Goal: Task Accomplishment & Management: Use online tool/utility

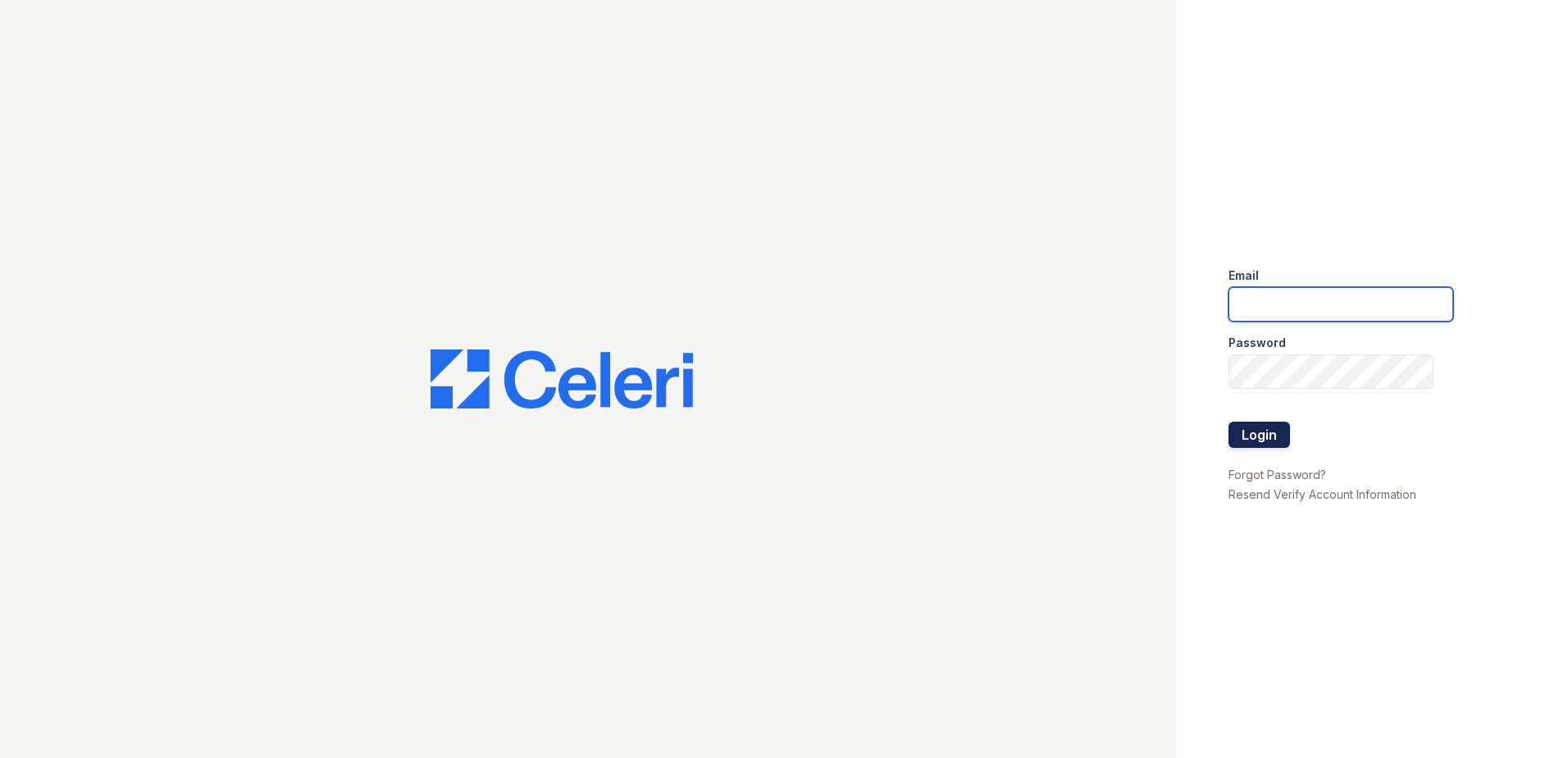
type input "Nutsey@Trinity-pm.com"
click at [1265, 432] on button "Login" at bounding box center [1260, 435] width 61 height 27
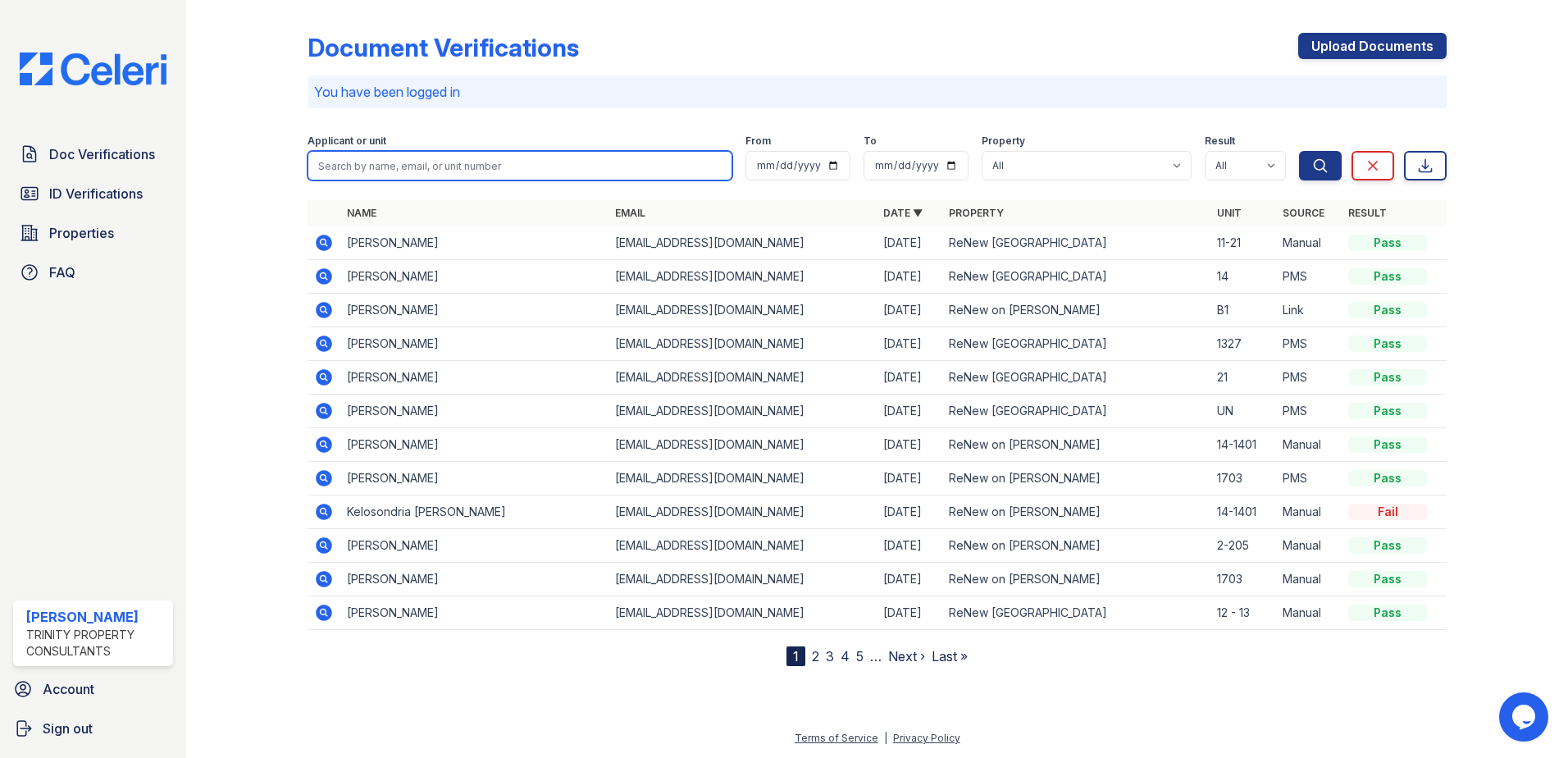
click at [377, 170] on input "search" at bounding box center [520, 166] width 425 height 30
type input "[PERSON_NAME]"
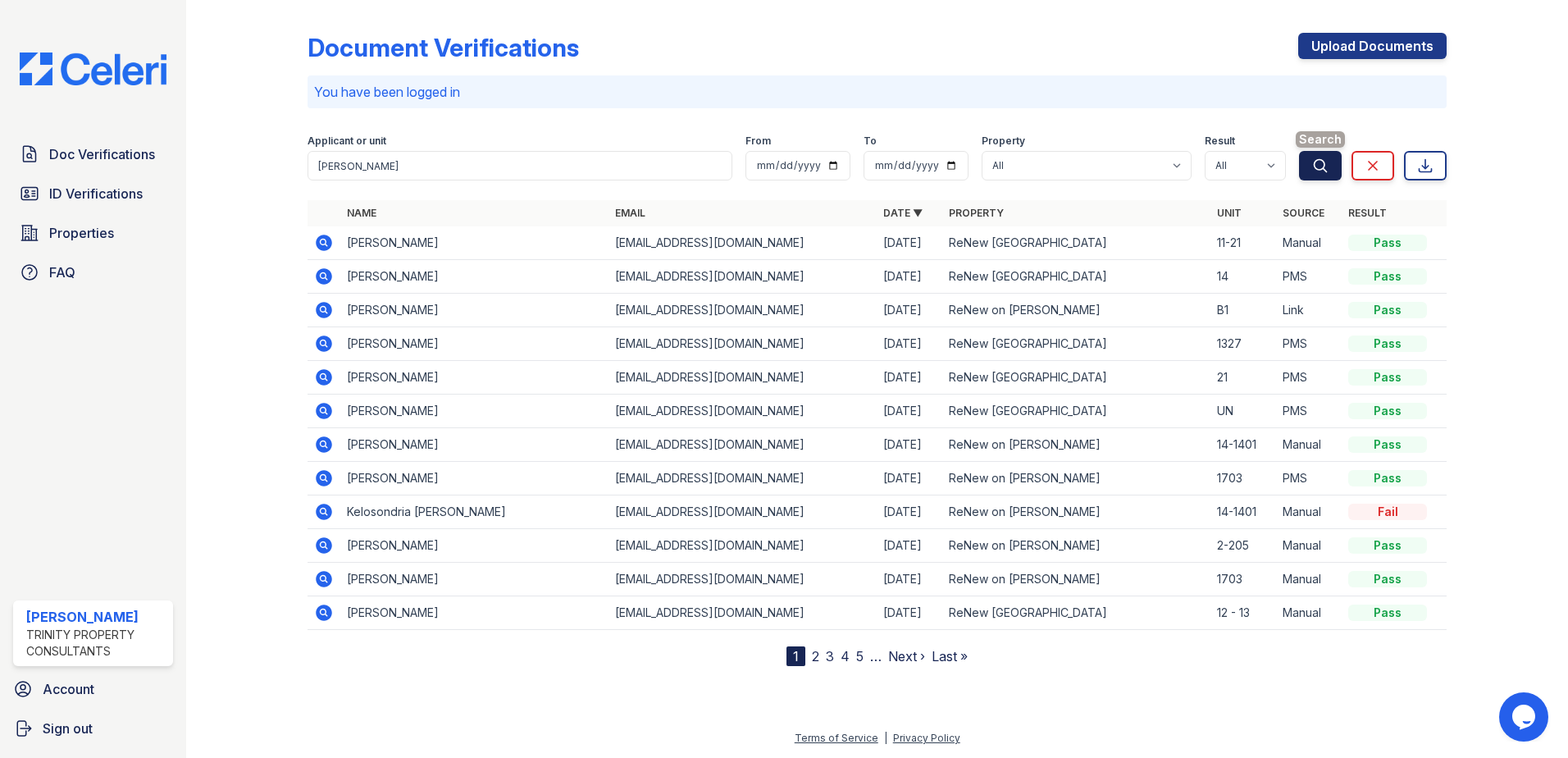
click at [1318, 166] on icon "submit" at bounding box center [1321, 166] width 17 height 17
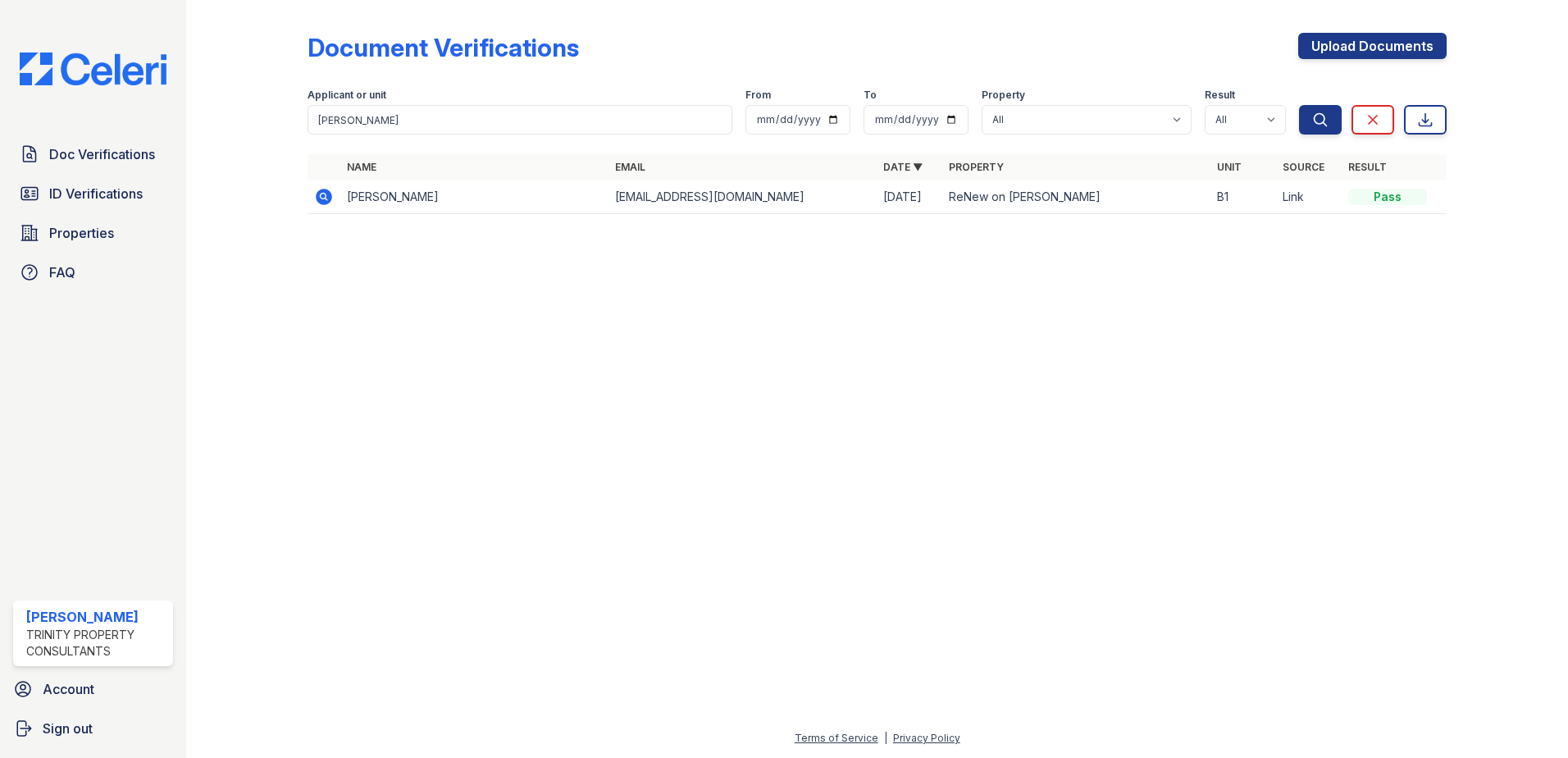
click at [322, 198] on icon at bounding box center [324, 197] width 20 height 20
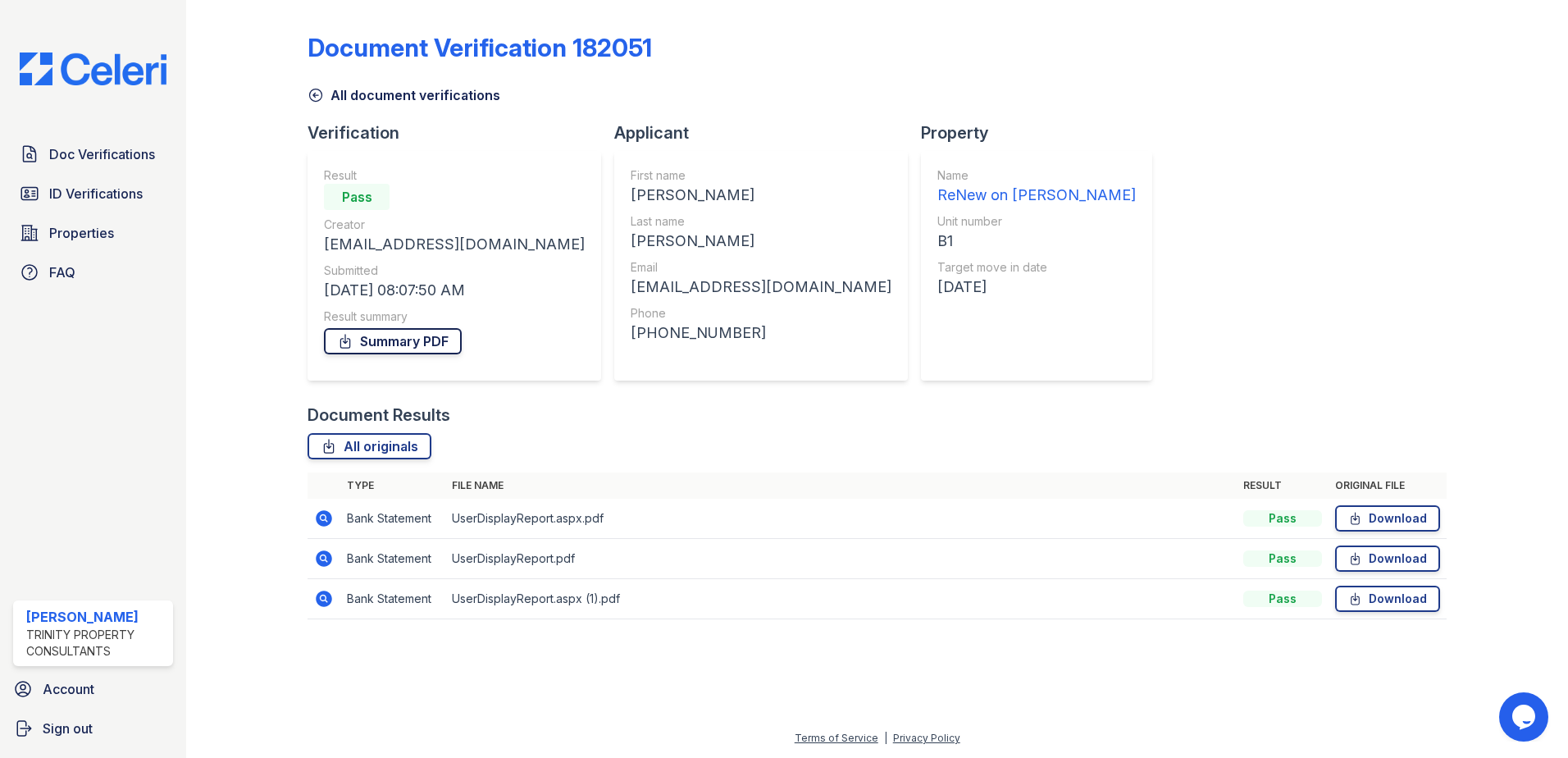
click at [409, 338] on link "Summary PDF" at bounding box center [393, 342] width 138 height 27
